Goal: Information Seeking & Learning: Find specific fact

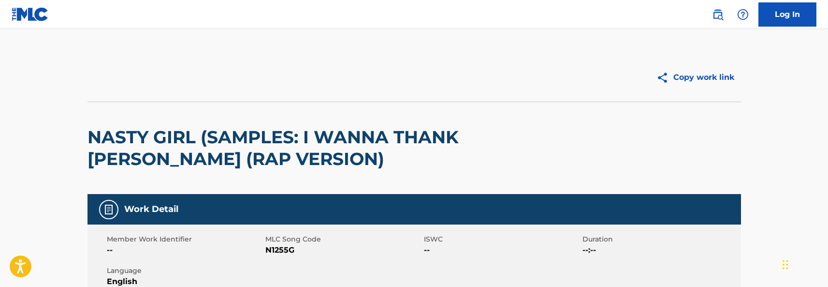
click at [663, 76] on img at bounding box center [664, 78] width 17 height 12
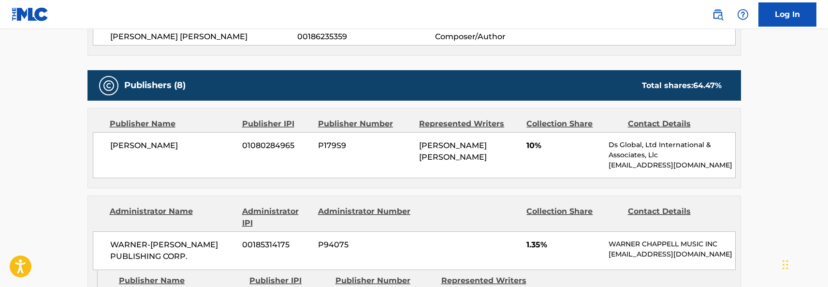
scroll to position [725, 0]
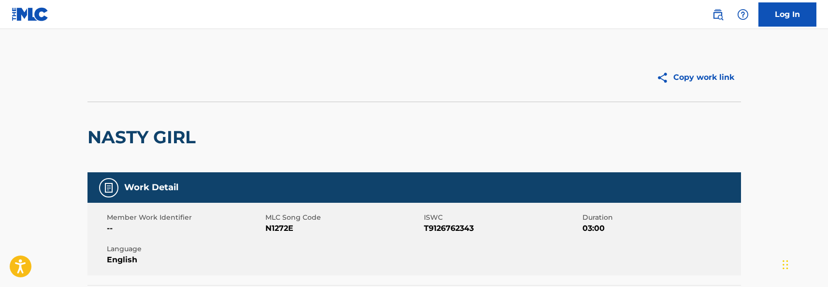
click at [660, 78] on img at bounding box center [664, 78] width 17 height 12
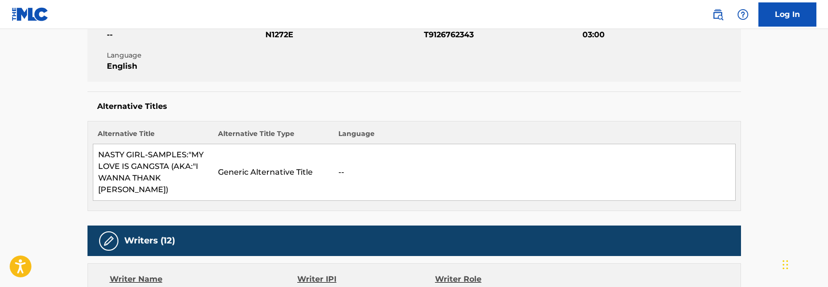
scroll to position [387, 0]
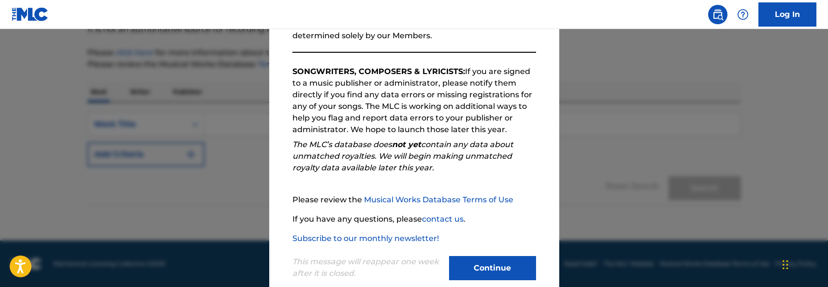
scroll to position [156, 0]
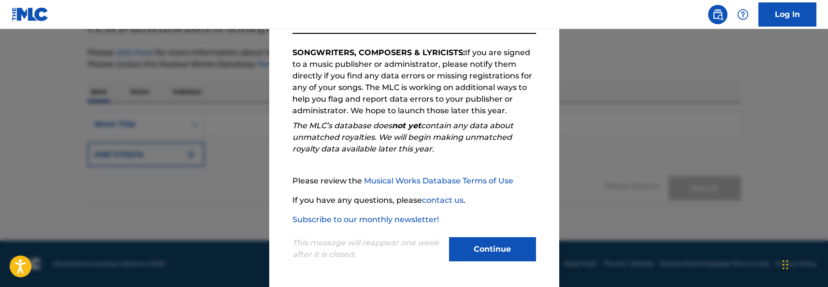
click at [489, 249] on button "Continue" at bounding box center [492, 249] width 87 height 24
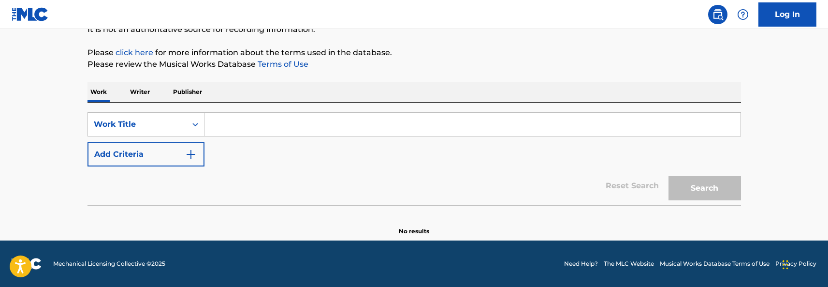
click at [250, 116] on input "Search Form" at bounding box center [472, 124] width 536 height 23
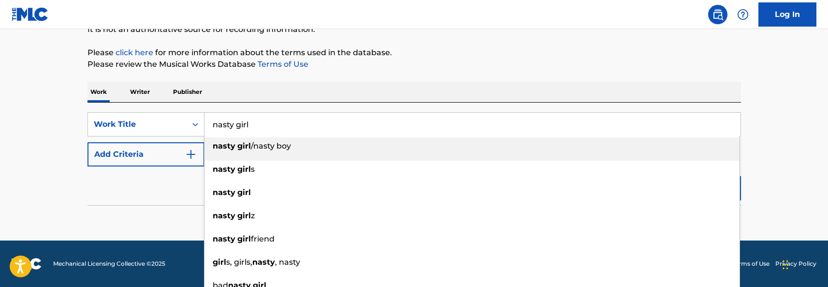
type input "nasty girl"
click at [265, 91] on div "Work Writer Publisher" at bounding box center [413, 92] width 653 height 20
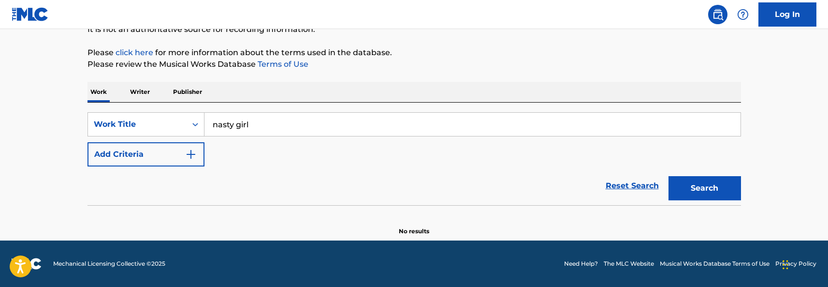
click at [195, 154] on button "Add Criteria" at bounding box center [145, 154] width 117 height 24
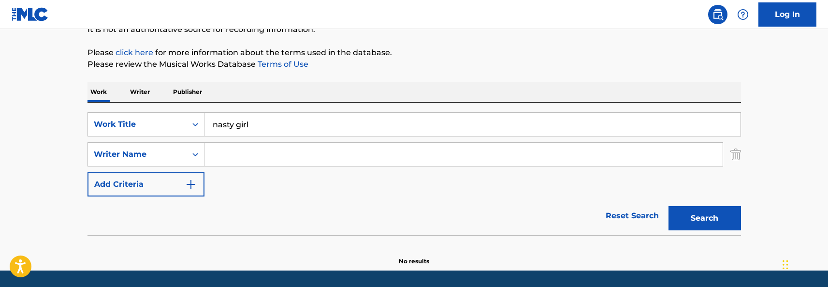
click at [234, 156] on input "Search Form" at bounding box center [463, 154] width 518 height 23
type input "jordan"
click at [709, 209] on button "Search" at bounding box center [704, 218] width 73 height 24
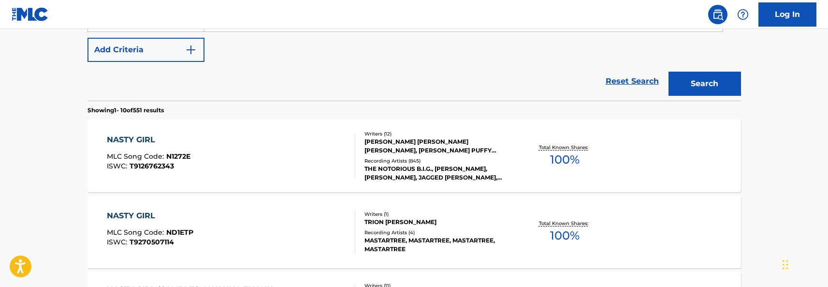
scroll to position [248, 0]
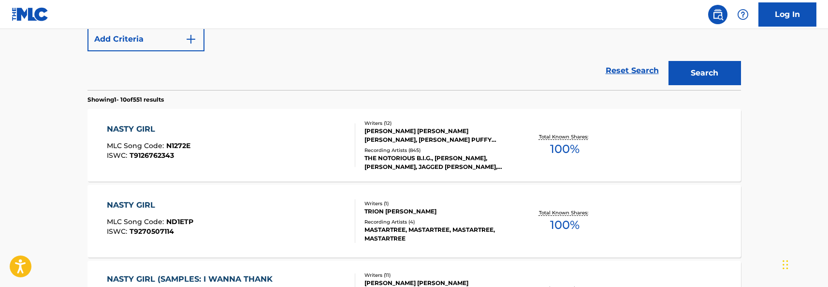
click at [211, 157] on div "NASTY GIRL MLC Song Code : N1272E ISWC : T9126762343" at bounding box center [231, 145] width 248 height 44
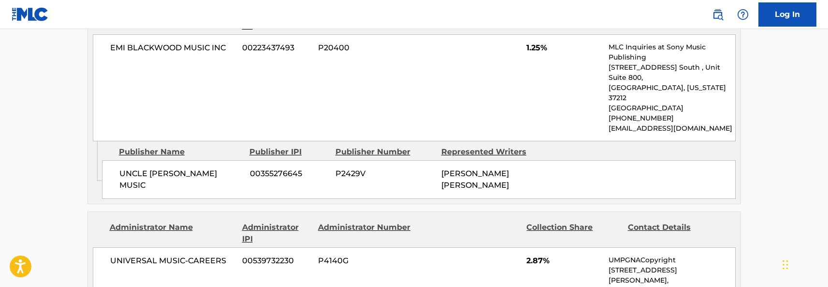
scroll to position [2030, 0]
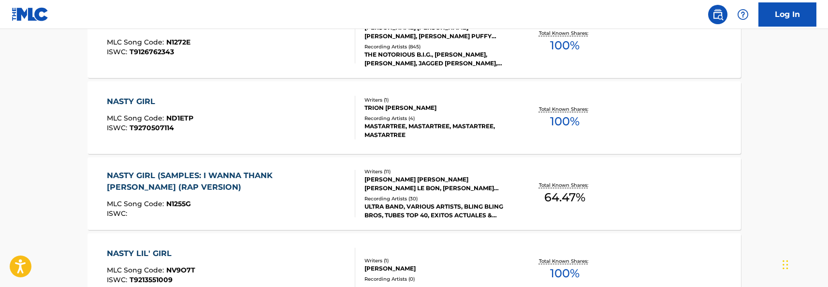
scroll to position [303, 0]
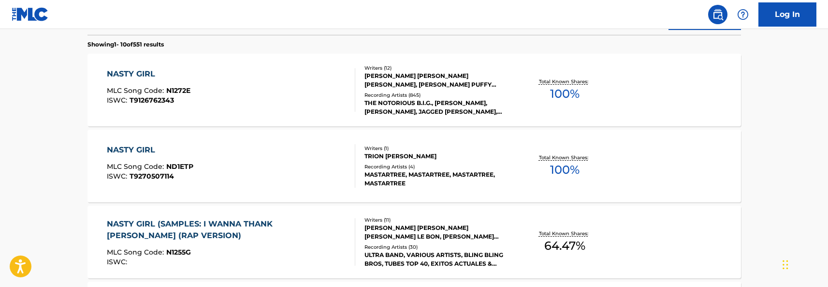
click at [265, 102] on div "NASTY GIRL MLC Song Code : N1272E ISWC : T9126762343" at bounding box center [231, 90] width 248 height 44
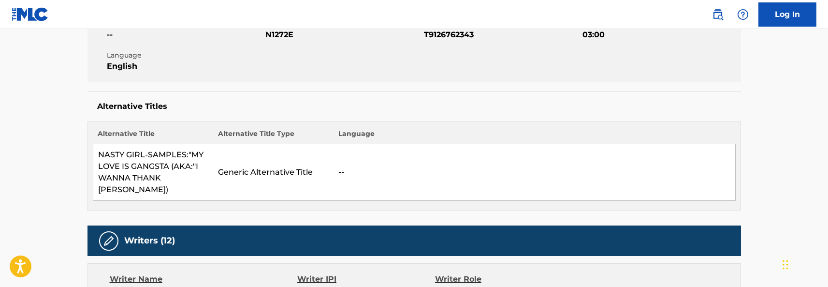
scroll to position [338, 0]
